Goal: Task Accomplishment & Management: Use online tool/utility

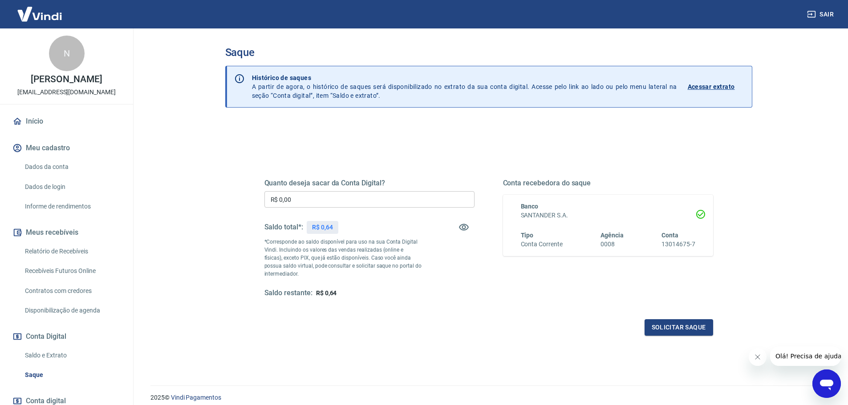
click at [326, 208] on div "Quanto deseja sacar da Conta Digital? R$ 0,00 ​ Saldo total*: R$ 0,64 *Correspo…" at bounding box center [369, 238] width 210 height 119
click at [329, 203] on input "R$ 0,00" at bounding box center [369, 199] width 210 height 16
type input "R$ 0,00"
